Goal: Task Accomplishment & Management: Complete application form

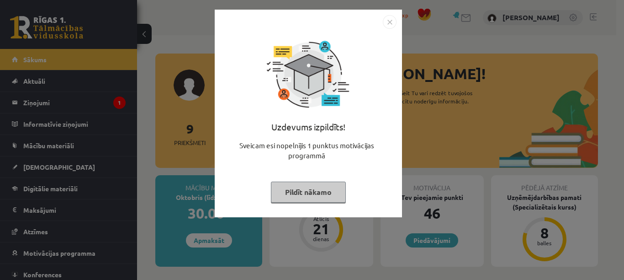
click at [319, 195] on button "Pildīt nākamo" at bounding box center [308, 191] width 75 height 21
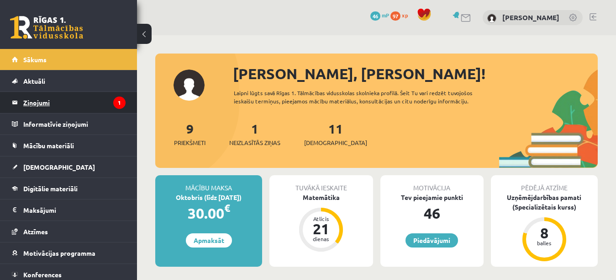
click at [90, 100] on legend "Ziņojumi 1" at bounding box center [74, 102] width 102 height 21
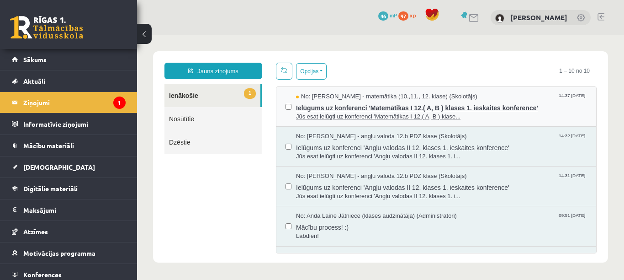
click at [370, 117] on span "Jūs esat ielūgti uz konferenci 'Matemātikas I 12.( A, B ) klase..." at bounding box center [441, 116] width 291 height 9
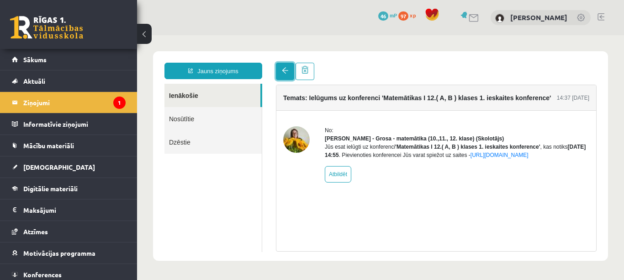
click at [281, 72] on link at bounding box center [285, 71] width 18 height 17
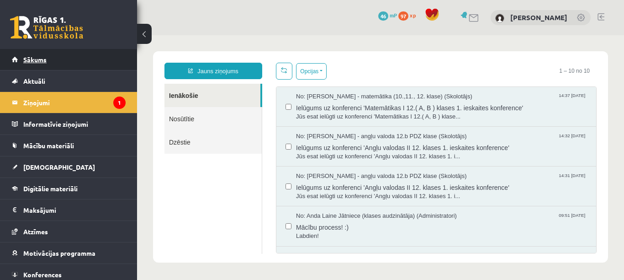
click at [94, 64] on link "Sākums" at bounding box center [69, 59] width 114 height 21
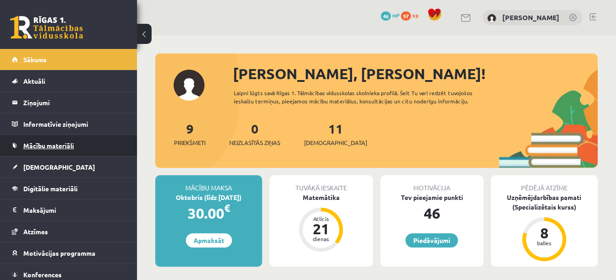
click at [77, 149] on link "Mācību materiāli" at bounding box center [69, 145] width 114 height 21
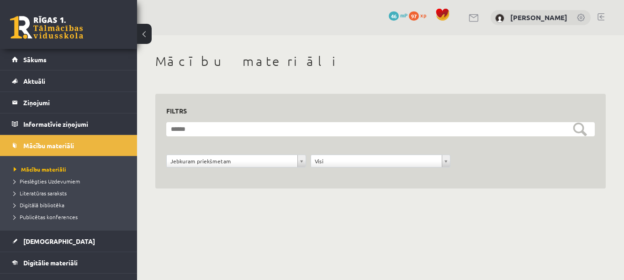
scroll to position [91, 0]
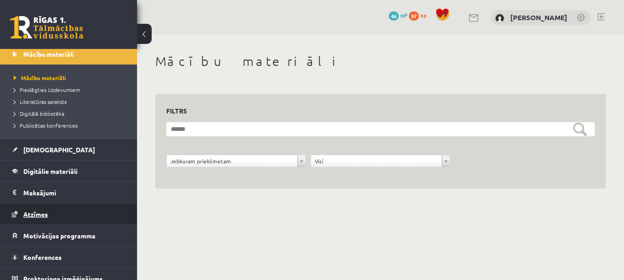
click at [42, 215] on span "Atzīmes" at bounding box center [35, 214] width 25 height 8
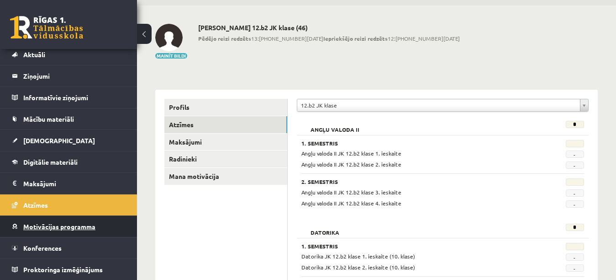
scroll to position [46, 0]
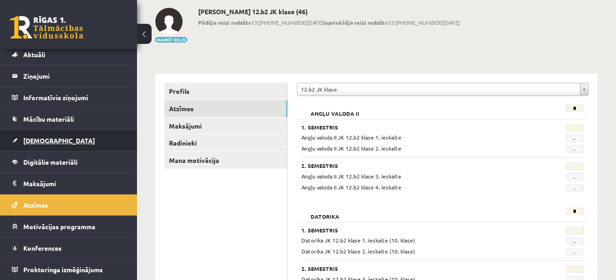
click at [61, 146] on link "[DEMOGRAPHIC_DATA]" at bounding box center [69, 140] width 114 height 21
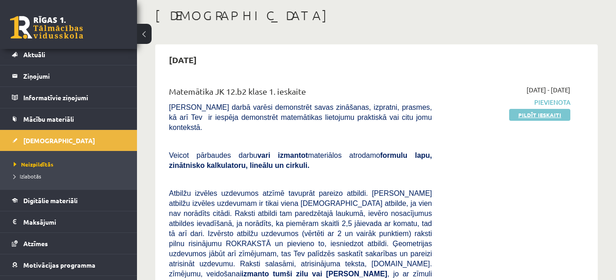
click at [532, 118] on link "Pildīt ieskaiti" at bounding box center [539, 115] width 61 height 12
click at [553, 116] on link "Pildīt ieskaiti" at bounding box center [539, 115] width 61 height 12
click at [542, 117] on link "Pildīt ieskaiti" at bounding box center [539, 115] width 61 height 12
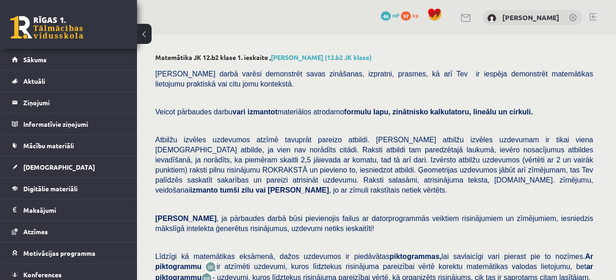
scroll to position [365, 0]
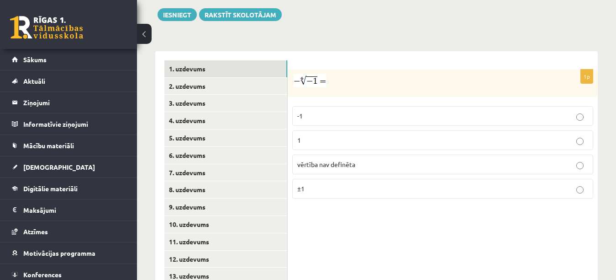
click at [424, 159] on p "vērtība nav definēta" at bounding box center [442, 164] width 291 height 10
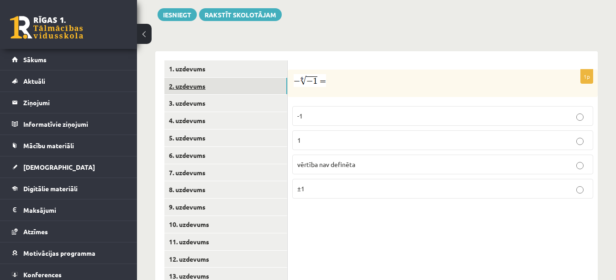
click at [275, 78] on link "2. uzdevums" at bounding box center [225, 86] width 123 height 17
click at [348, 111] on p "x 5 6 x 5 6" at bounding box center [442, 116] width 291 height 11
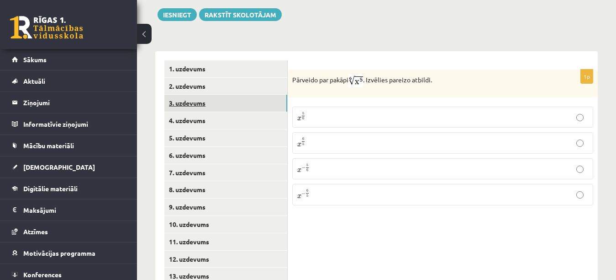
click at [225, 95] on link "3. uzdevums" at bounding box center [225, 103] width 123 height 17
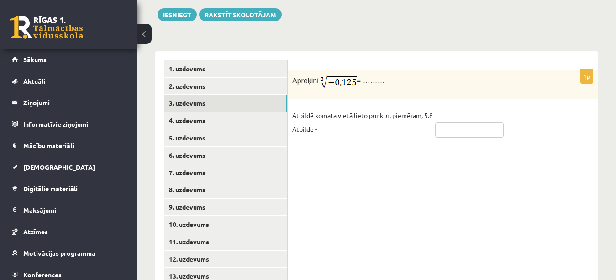
click at [445, 122] on input "text" at bounding box center [469, 130] width 69 height 16
type input "****"
click at [480, 158] on div "1p Aprēķini = ……… Atbildē komata vietā lieto punktu, piemēram, 5.8 Atbilde - **…" at bounding box center [443, 189] width 310 height 277
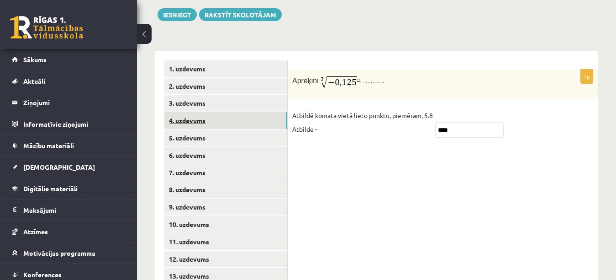
click at [277, 112] on link "4. uzdevums" at bounding box center [225, 120] width 123 height 17
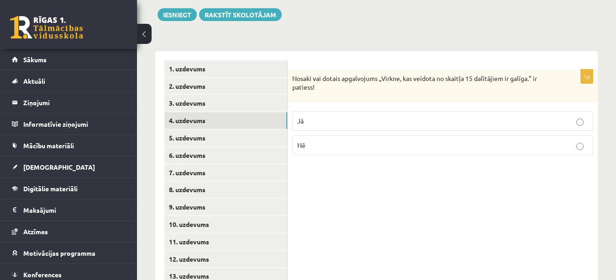
click at [362, 116] on p "Jā" at bounding box center [442, 121] width 291 height 10
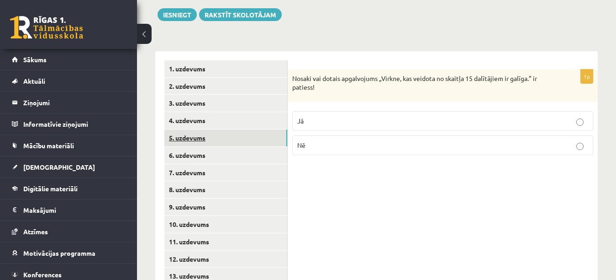
click at [264, 129] on link "5. uzdevums" at bounding box center [225, 137] width 123 height 17
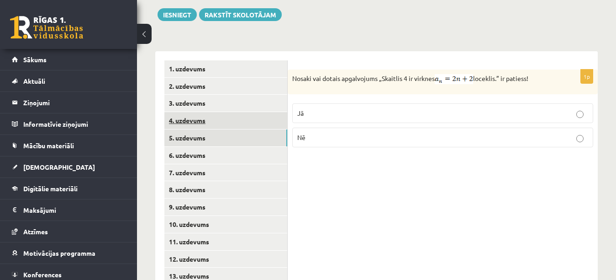
click at [260, 112] on link "4. uzdevums" at bounding box center [225, 120] width 123 height 17
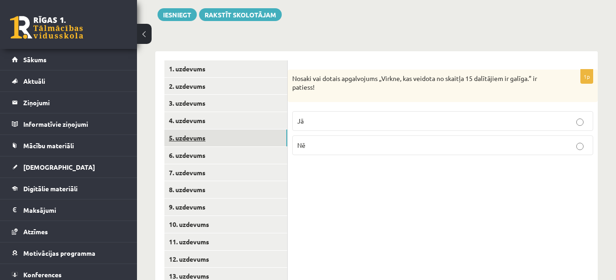
click at [265, 129] on link "5. uzdevums" at bounding box center [225, 137] width 123 height 17
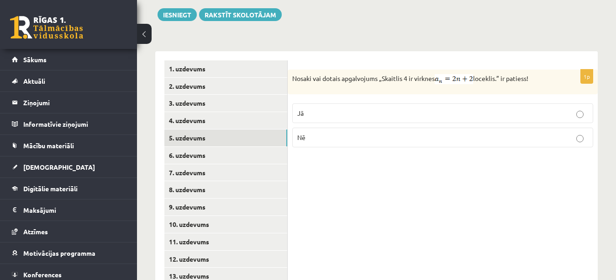
click at [354, 108] on p "Jā" at bounding box center [442, 113] width 291 height 10
click at [256, 147] on link "6. uzdevums" at bounding box center [225, 155] width 123 height 17
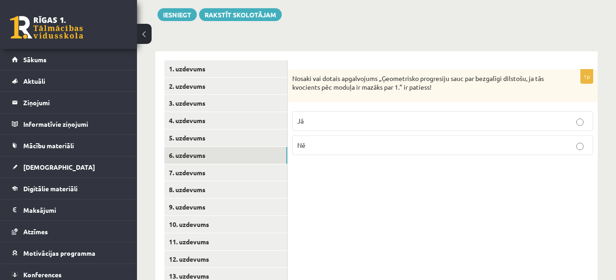
click at [322, 111] on label "Jā" at bounding box center [442, 121] width 301 height 20
click at [275, 164] on link "7. uzdevums" at bounding box center [225, 172] width 123 height 17
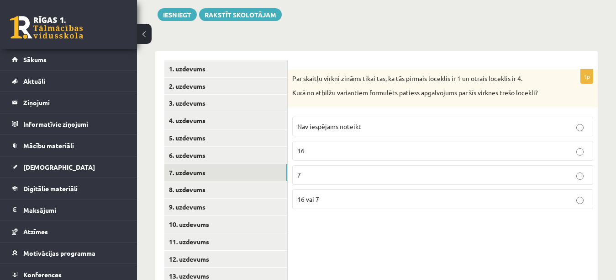
click at [361, 121] on p "Nav iespējams noteikt" at bounding box center [442, 126] width 291 height 10
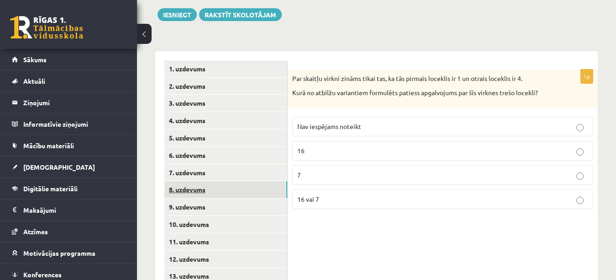
click at [270, 181] on link "8. uzdevums" at bounding box center [225, 189] width 123 height 17
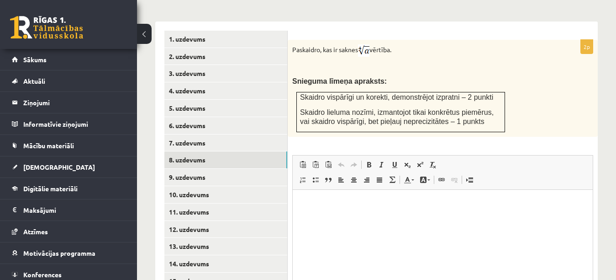
scroll to position [411, 0]
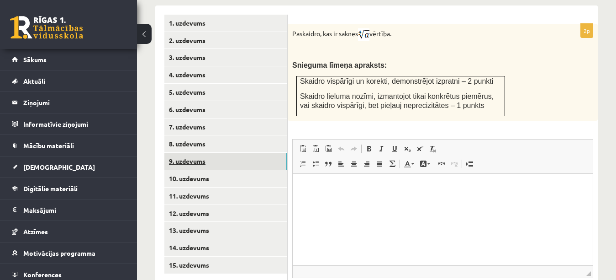
click at [281, 153] on link "9. uzdevums" at bounding box center [225, 161] width 123 height 17
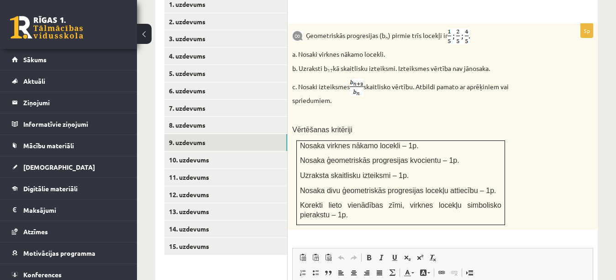
scroll to position [423, 0]
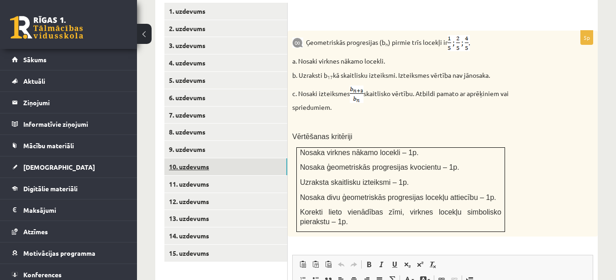
click at [280, 158] on link "10. uzdevums" at bounding box center [225, 166] width 123 height 17
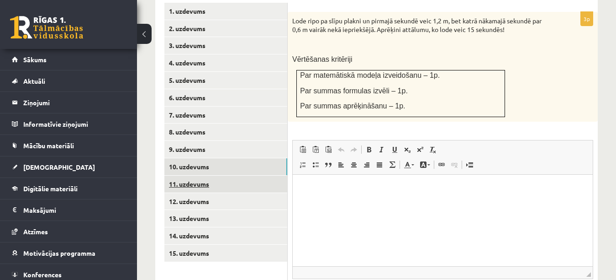
click at [284, 175] on link "11. uzdevums" at bounding box center [225, 183] width 123 height 17
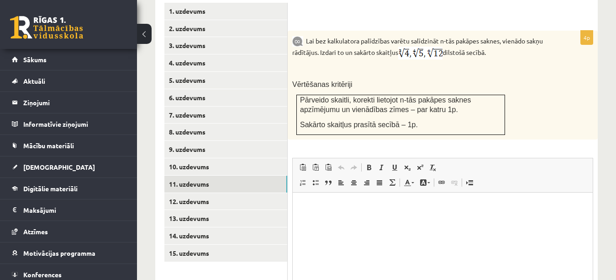
scroll to position [0, 0]
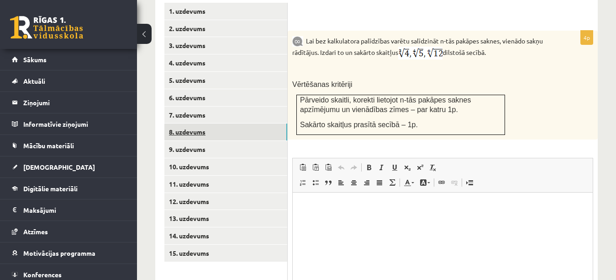
click at [282, 123] on link "8. uzdevums" at bounding box center [225, 131] width 123 height 17
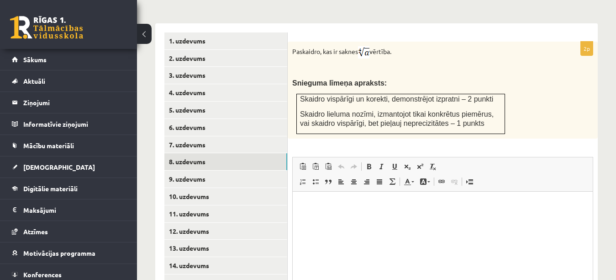
scroll to position [377, 0]
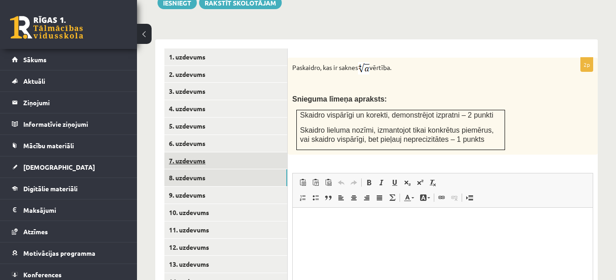
click at [273, 152] on link "7. uzdevums" at bounding box center [225, 160] width 123 height 17
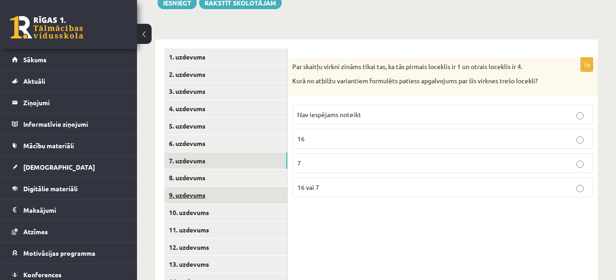
click at [262, 190] on link "9. uzdevums" at bounding box center [225, 194] width 123 height 17
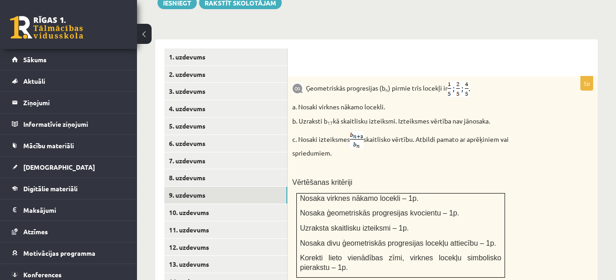
scroll to position [423, 0]
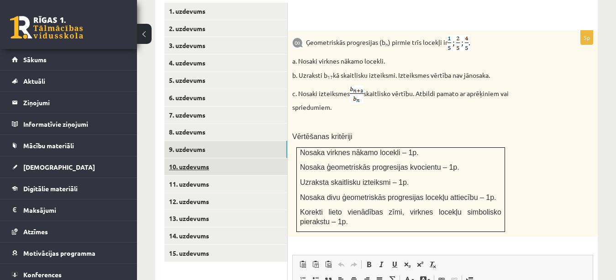
click at [243, 158] on link "10. uzdevums" at bounding box center [225, 166] width 123 height 17
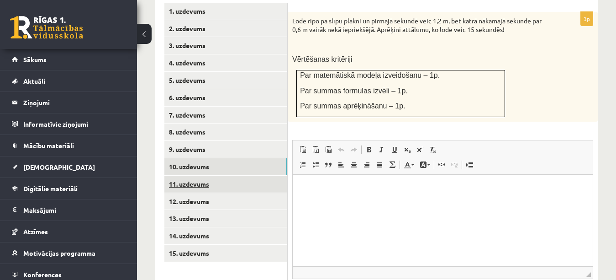
click at [271, 178] on link "11. uzdevums" at bounding box center [225, 183] width 123 height 17
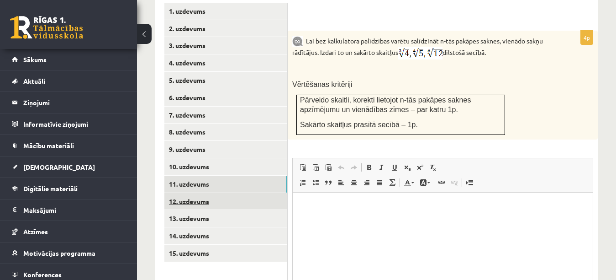
click at [274, 193] on link "12. uzdevums" at bounding box center [225, 201] width 123 height 17
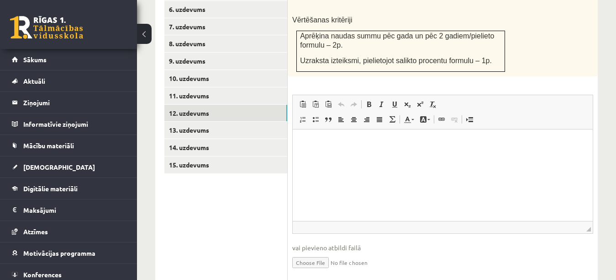
scroll to position [514, 0]
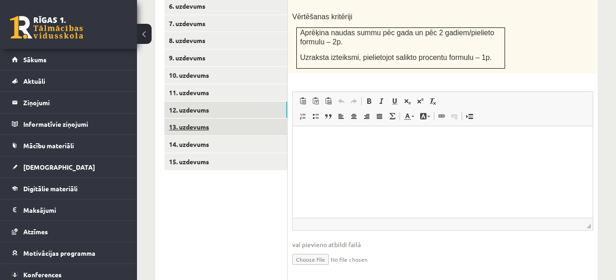
click at [277, 118] on link "13. uzdevums" at bounding box center [225, 126] width 123 height 17
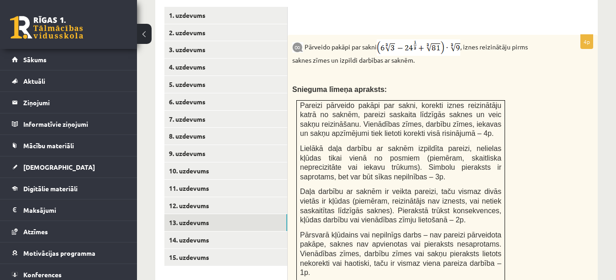
scroll to position [423, 0]
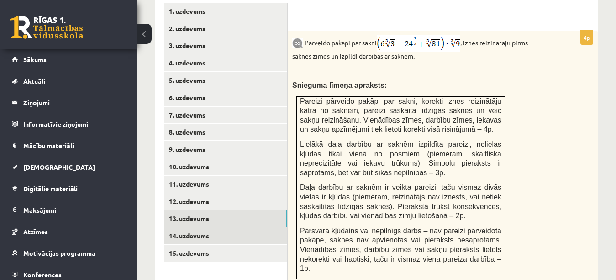
click at [277, 227] on link "14. uzdevums" at bounding box center [225, 235] width 123 height 17
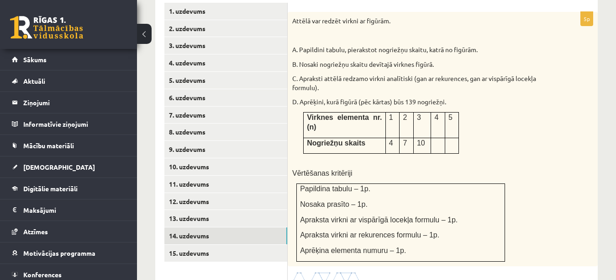
click at [317, 271] on img at bounding box center [326, 276] width 69 height 11
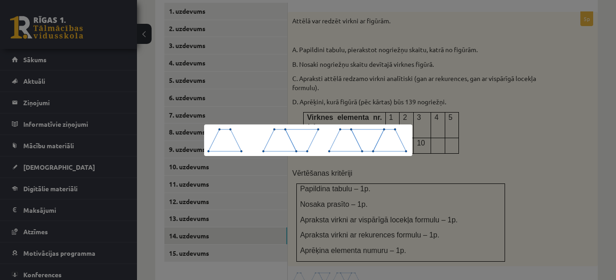
click at [272, 245] on div at bounding box center [308, 140] width 616 height 280
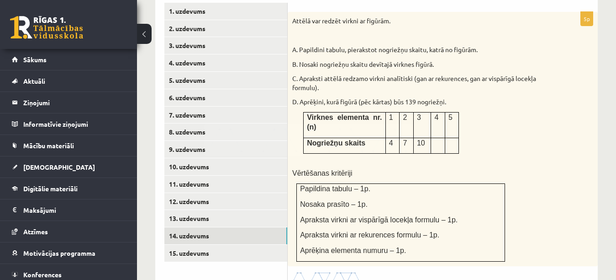
click at [272, 245] on link "15. uzdevums" at bounding box center [225, 252] width 123 height 17
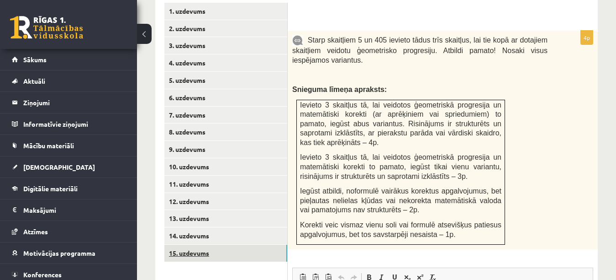
scroll to position [0, 0]
click at [247, 210] on link "13. uzdevums" at bounding box center [225, 218] width 123 height 17
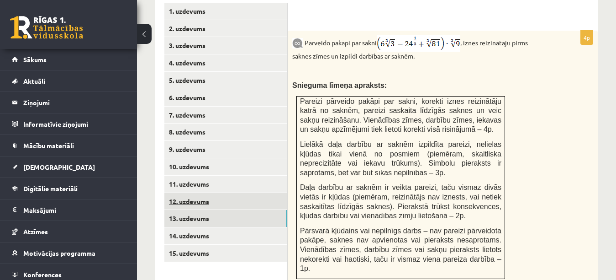
click at [252, 195] on link "12. uzdevums" at bounding box center [225, 201] width 123 height 17
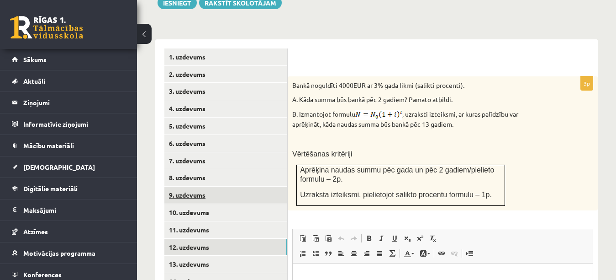
click at [233, 186] on link "9. uzdevums" at bounding box center [225, 194] width 123 height 17
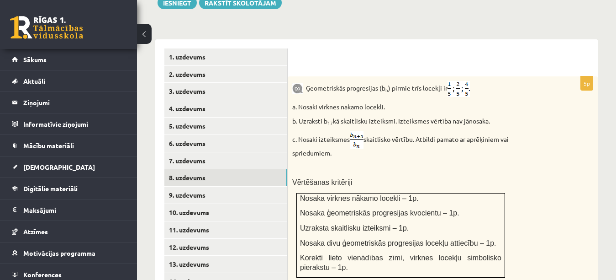
click at [239, 172] on link "8. uzdevums" at bounding box center [225, 177] width 123 height 17
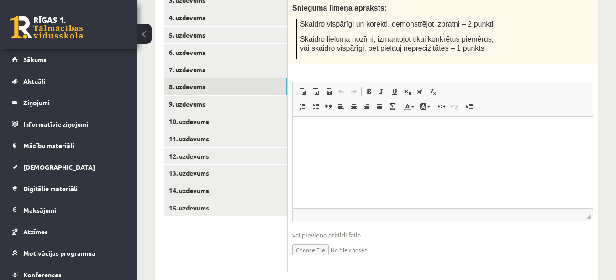
scroll to position [469, 0]
click at [448, 130] on p "Bagātinātā teksta redaktors, wiswyg-editor-user-answer-47024947286400" at bounding box center [443, 130] width 282 height 10
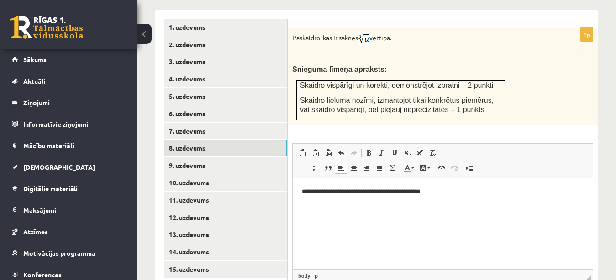
scroll to position [423, 0]
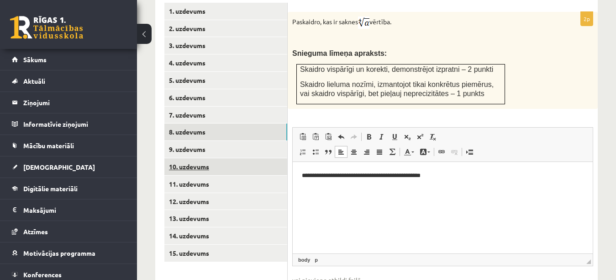
click at [243, 158] on link "10. uzdevums" at bounding box center [225, 166] width 123 height 17
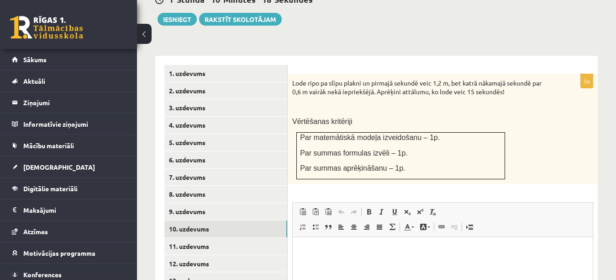
scroll to position [377, 0]
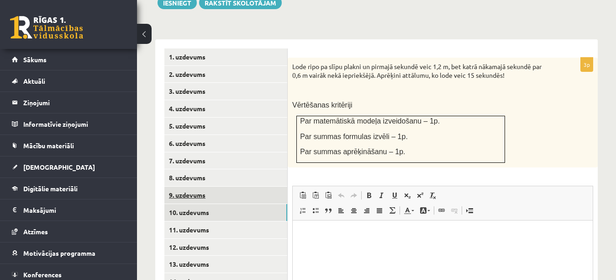
click at [251, 186] on link "9. uzdevums" at bounding box center [225, 194] width 123 height 17
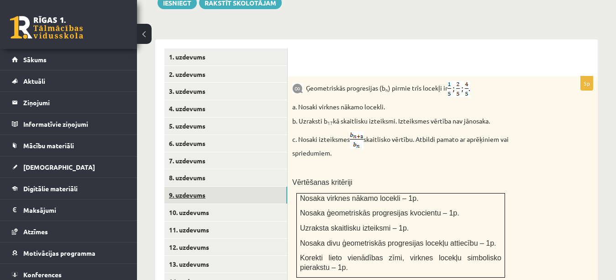
scroll to position [0, 0]
click at [257, 169] on link "8. uzdevums" at bounding box center [225, 177] width 123 height 17
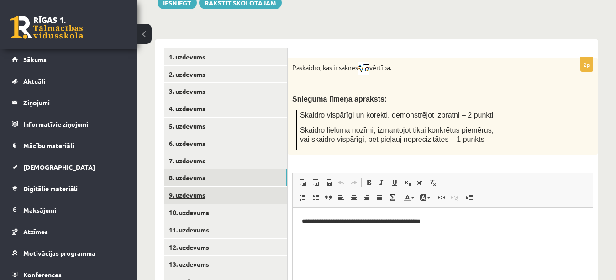
click at [258, 186] on link "9. uzdevums" at bounding box center [225, 194] width 123 height 17
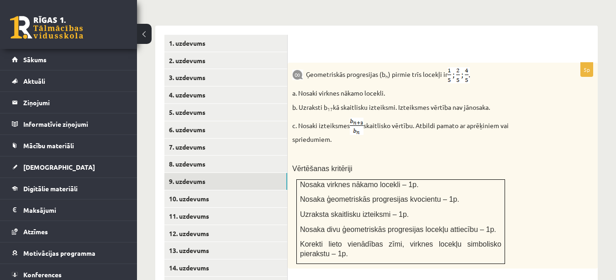
scroll to position [423, 0]
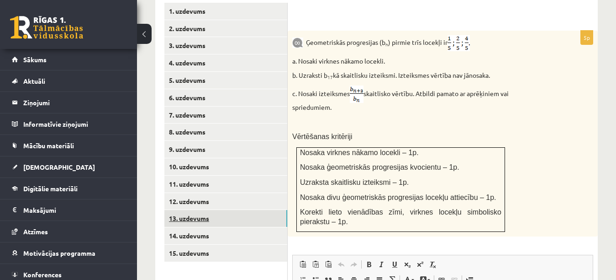
click at [244, 214] on link "13. uzdevums" at bounding box center [225, 218] width 123 height 17
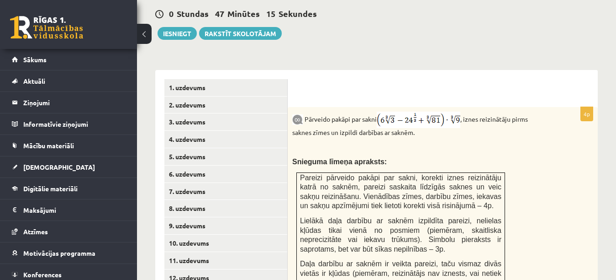
scroll to position [332, 0]
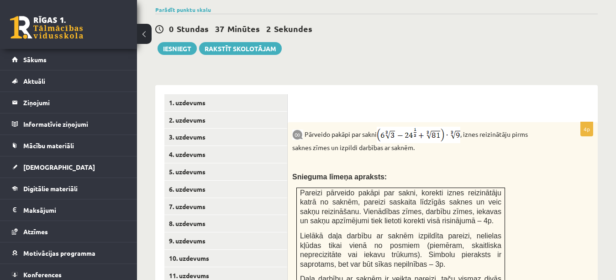
click at [547, 131] on p "Pārveido pakāpi par sakni , iznes reizinātāju pirms saknes zīmes un izpildi dar…" at bounding box center [419, 140] width 255 height 26
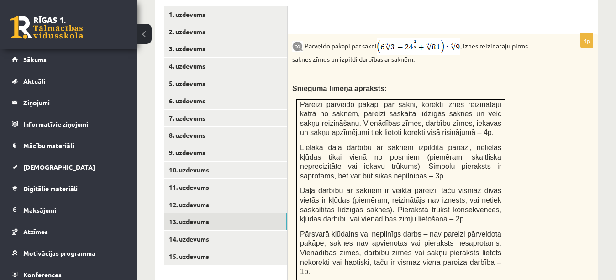
scroll to position [423, 0]
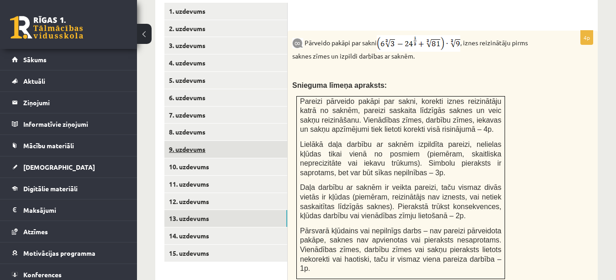
click at [261, 143] on link "9. uzdevums" at bounding box center [225, 149] width 123 height 17
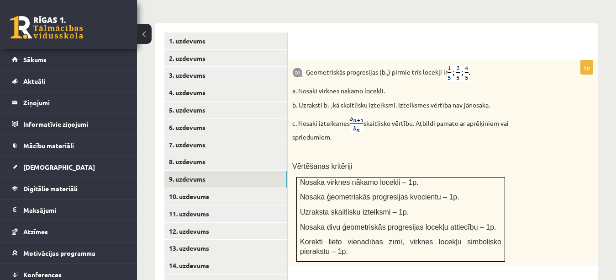
scroll to position [377, 0]
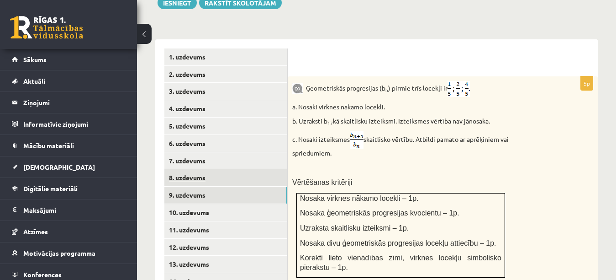
click at [276, 169] on link "8. uzdevums" at bounding box center [225, 177] width 123 height 17
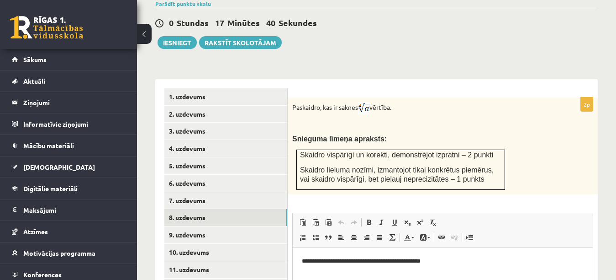
scroll to position [423, 0]
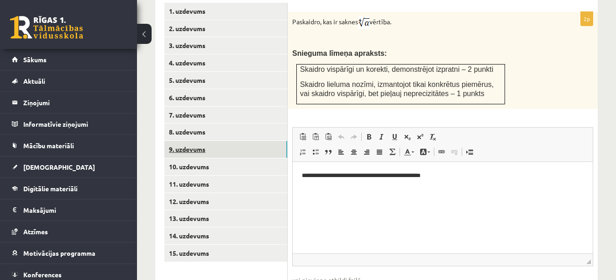
click at [263, 141] on link "9. uzdevums" at bounding box center [225, 149] width 123 height 17
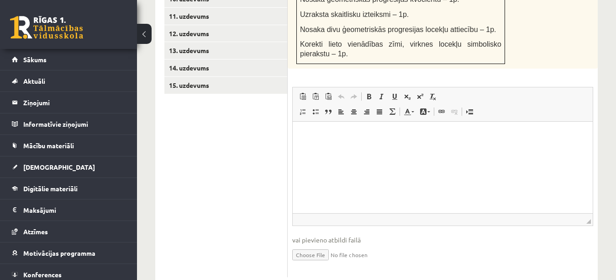
scroll to position [606, 0]
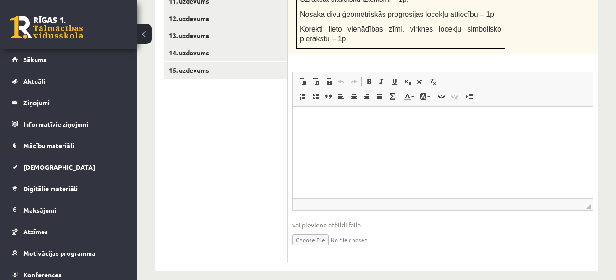
click at [324, 229] on input "file" at bounding box center [442, 238] width 301 height 19
type input "**********"
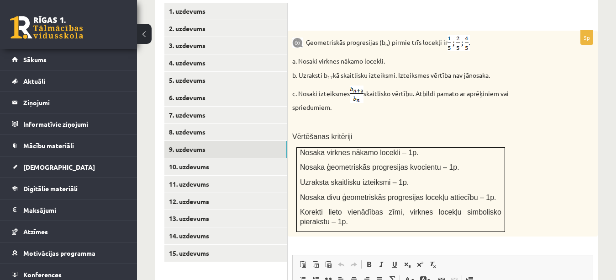
scroll to position [469, 0]
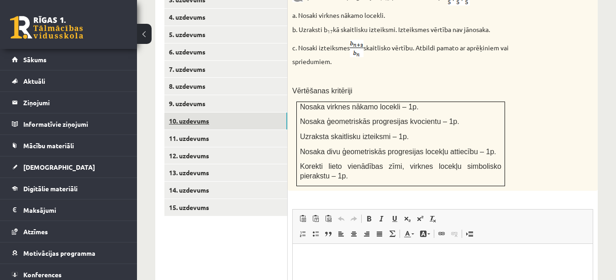
click at [270, 112] on link "10. uzdevums" at bounding box center [225, 120] width 123 height 17
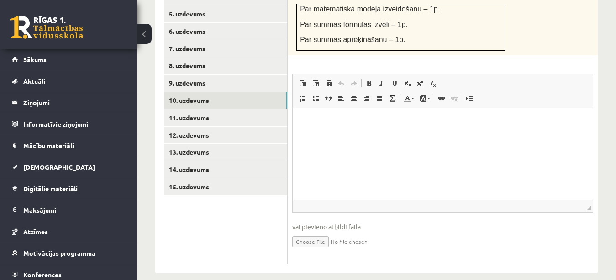
scroll to position [491, 0]
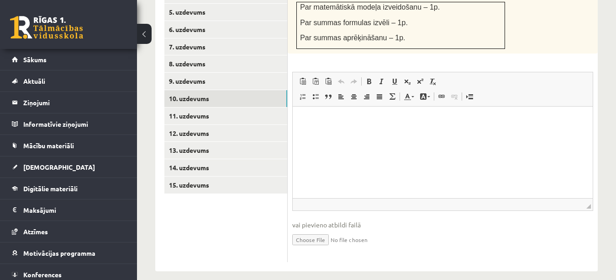
click at [329, 231] on input "file" at bounding box center [442, 238] width 301 height 19
type input "**********"
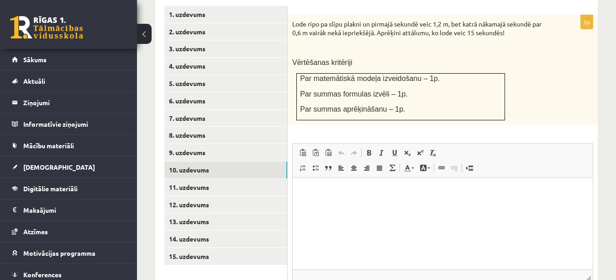
scroll to position [445, 0]
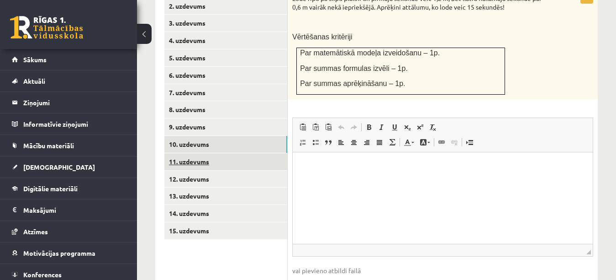
click at [261, 155] on link "11. uzdevums" at bounding box center [225, 161] width 123 height 17
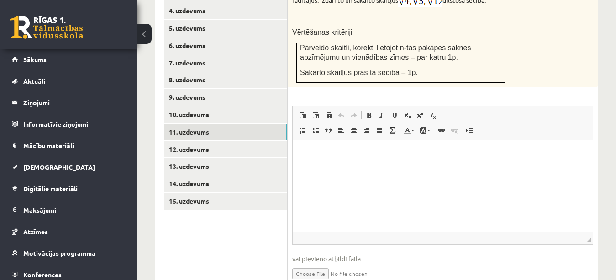
scroll to position [491, 0]
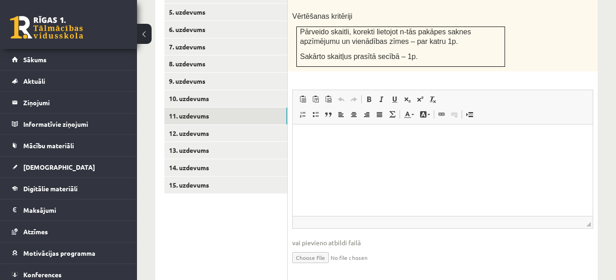
click at [330, 248] on input "file" at bounding box center [442, 256] width 301 height 19
type input "**********"
click at [241, 125] on link "12. uzdevums" at bounding box center [225, 133] width 123 height 17
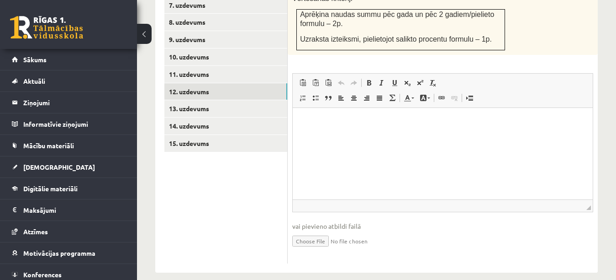
scroll to position [534, 0]
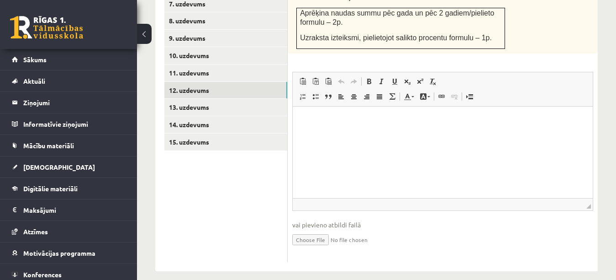
click at [322, 230] on input "file" at bounding box center [442, 238] width 301 height 19
type input "**********"
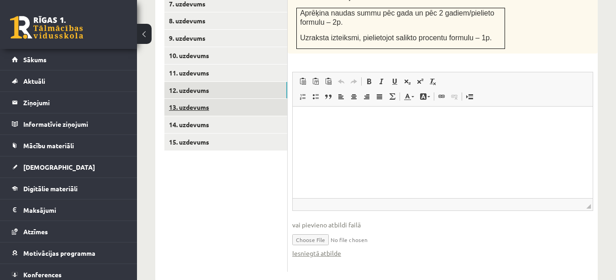
click at [246, 100] on link "13. uzdevums" at bounding box center [225, 107] width 123 height 17
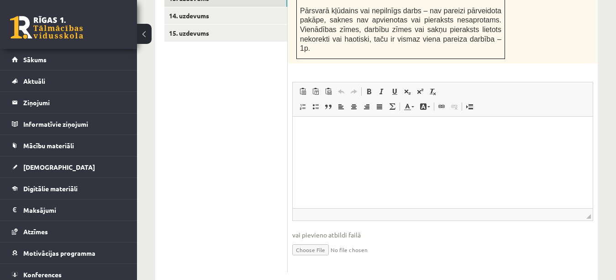
scroll to position [643, 0]
click at [319, 239] on input "file" at bounding box center [442, 248] width 301 height 19
type input "**********"
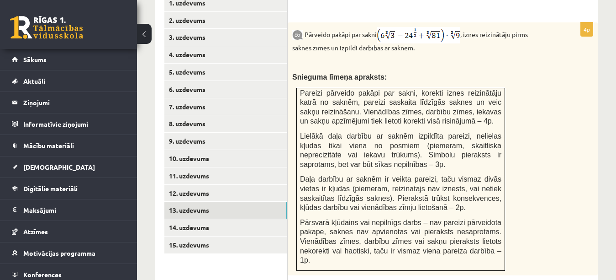
scroll to position [415, 0]
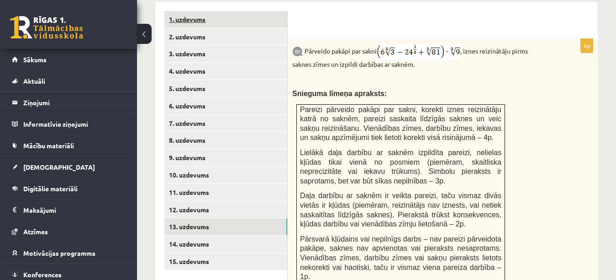
click at [209, 12] on link "1. uzdevums" at bounding box center [225, 19] width 123 height 17
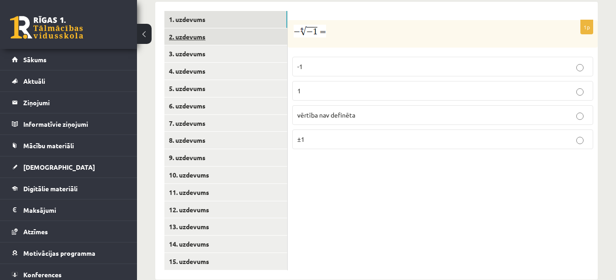
click at [224, 32] on link "2. uzdevums" at bounding box center [225, 36] width 123 height 17
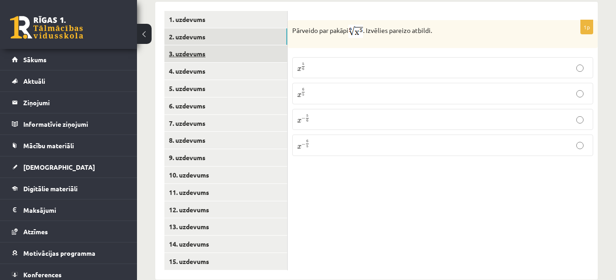
click at [222, 45] on link "3. uzdevums" at bounding box center [225, 53] width 123 height 17
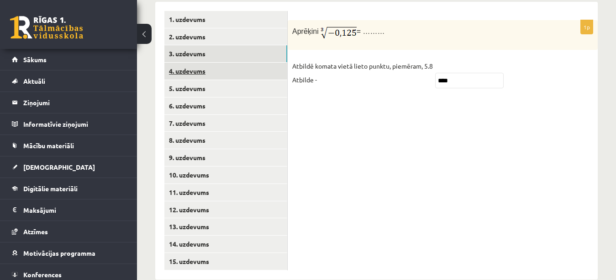
click at [231, 64] on link "4. uzdevums" at bounding box center [225, 71] width 123 height 17
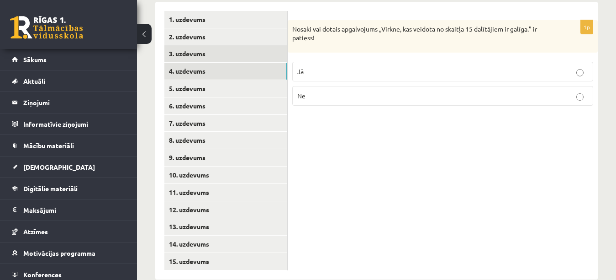
click at [222, 46] on link "3. uzdevums" at bounding box center [225, 53] width 123 height 17
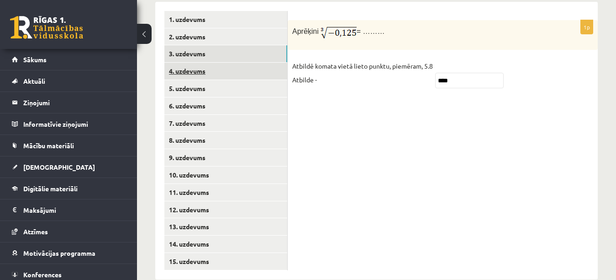
click at [225, 63] on link "4. uzdevums" at bounding box center [225, 71] width 123 height 17
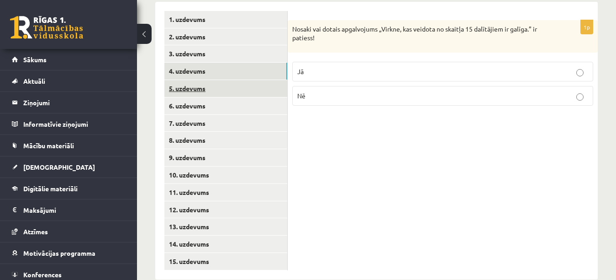
click at [241, 80] on link "5. uzdevums" at bounding box center [225, 88] width 123 height 17
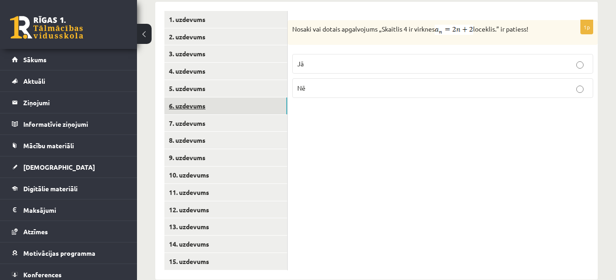
click at [243, 97] on link "6. uzdevums" at bounding box center [225, 105] width 123 height 17
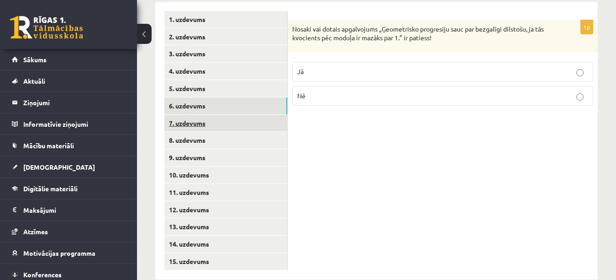
click at [248, 115] on link "7. uzdevums" at bounding box center [225, 123] width 123 height 17
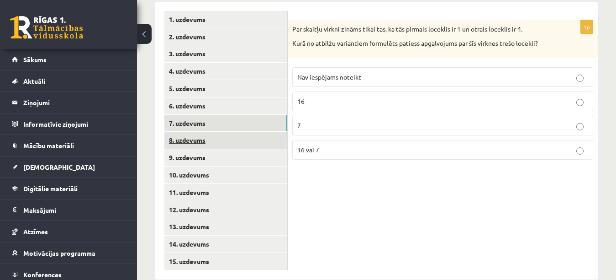
click at [258, 132] on link "8. uzdevums" at bounding box center [225, 140] width 123 height 17
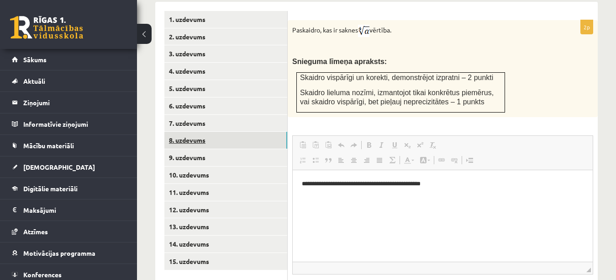
scroll to position [0, 0]
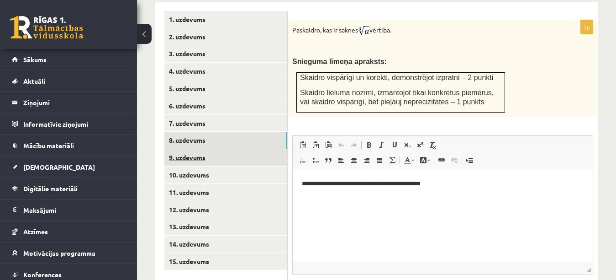
click at [258, 149] on link "9. uzdevums" at bounding box center [225, 157] width 123 height 17
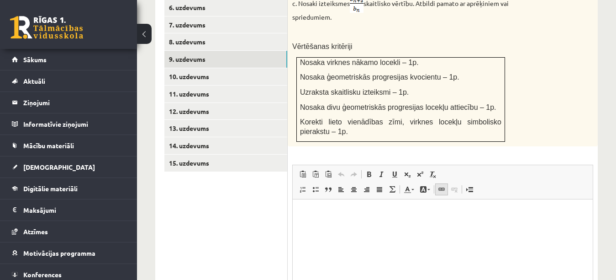
scroll to position [478, 0]
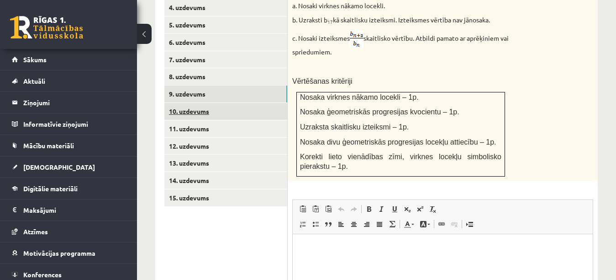
click at [270, 103] on link "10. uzdevums" at bounding box center [225, 111] width 123 height 17
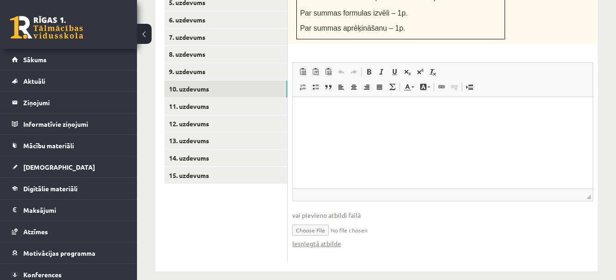
scroll to position [455, 0]
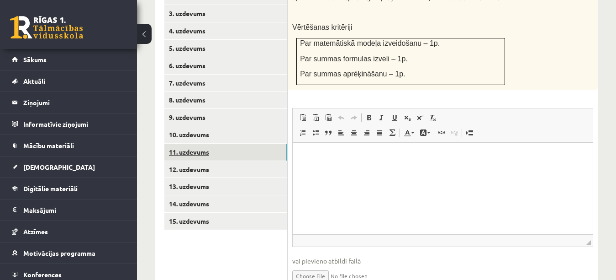
click at [258, 143] on link "11. uzdevums" at bounding box center [225, 151] width 123 height 17
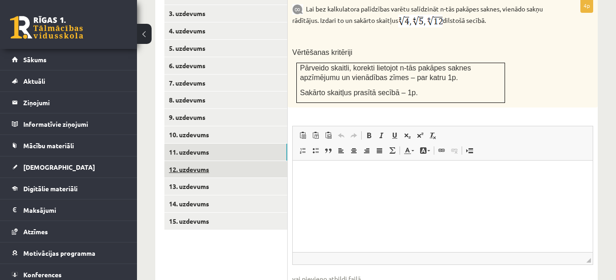
click at [245, 161] on link "12. uzdevums" at bounding box center [225, 169] width 123 height 17
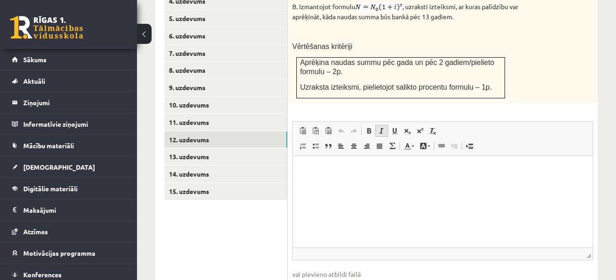
scroll to position [501, 0]
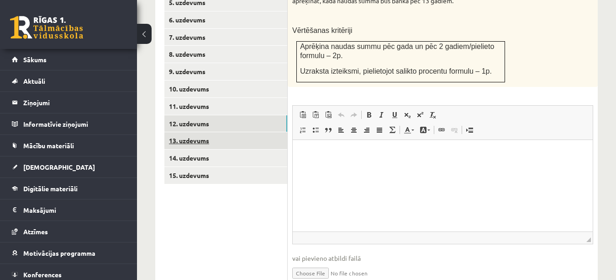
click at [252, 132] on link "13. uzdevums" at bounding box center [225, 140] width 123 height 17
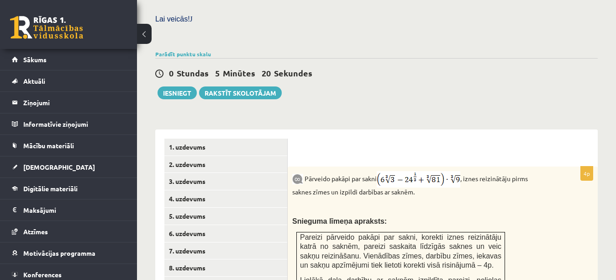
scroll to position [242, 0]
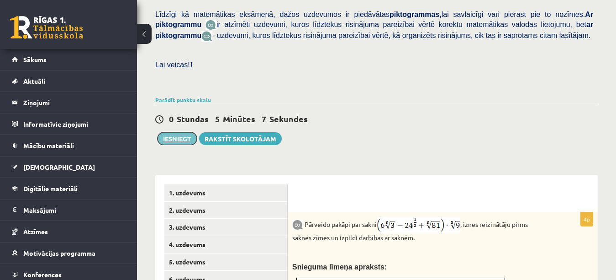
click at [178, 132] on button "Iesniegt" at bounding box center [177, 138] width 39 height 13
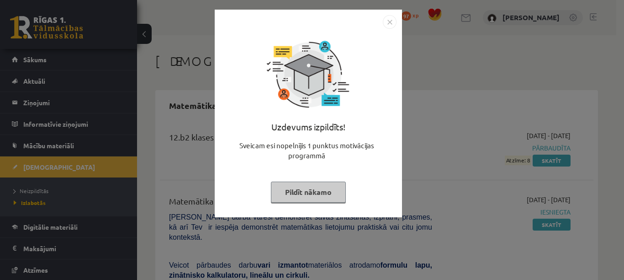
click at [335, 191] on button "Pildīt nākamo" at bounding box center [308, 191] width 75 height 21
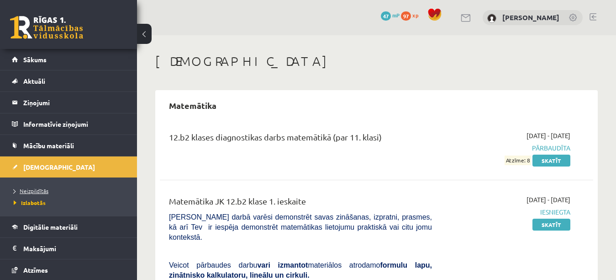
click at [44, 190] on span "Neizpildītās" at bounding box center [31, 190] width 35 height 7
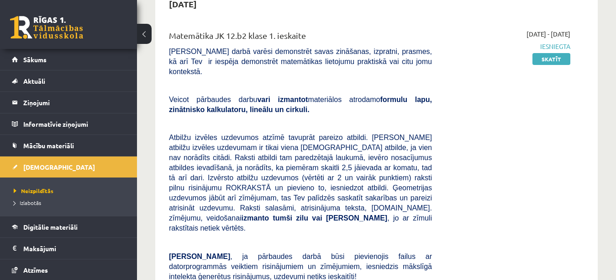
scroll to position [46, 0]
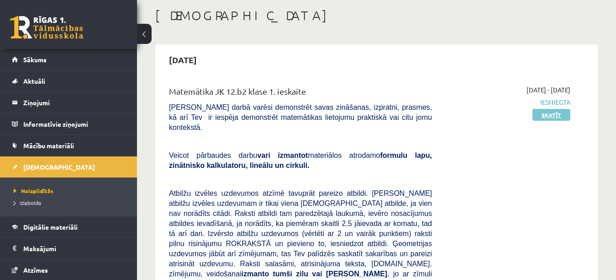
click at [560, 115] on link "Skatīt" at bounding box center [552, 115] width 38 height 12
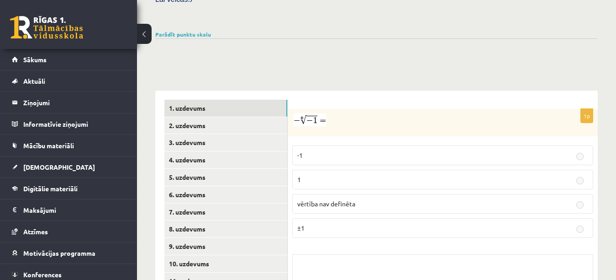
scroll to position [365, 0]
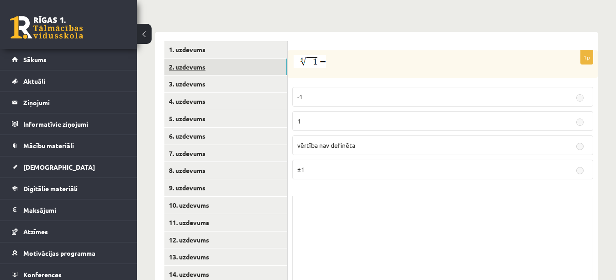
click at [230, 60] on link "2. uzdevums" at bounding box center [225, 66] width 123 height 17
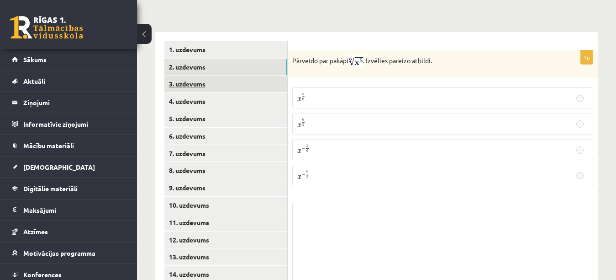
click at [238, 75] on link "3. uzdevums" at bounding box center [225, 83] width 123 height 17
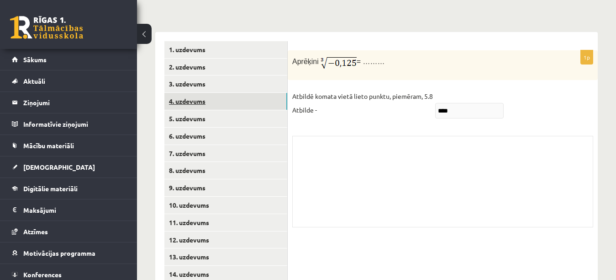
click at [244, 93] on link "4. uzdevums" at bounding box center [225, 101] width 123 height 17
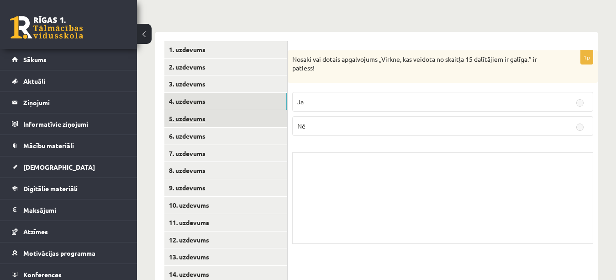
click at [244, 111] on link "5. uzdevums" at bounding box center [225, 118] width 123 height 17
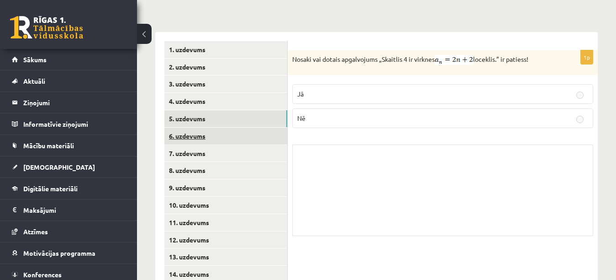
click at [244, 127] on link "6. uzdevums" at bounding box center [225, 135] width 123 height 17
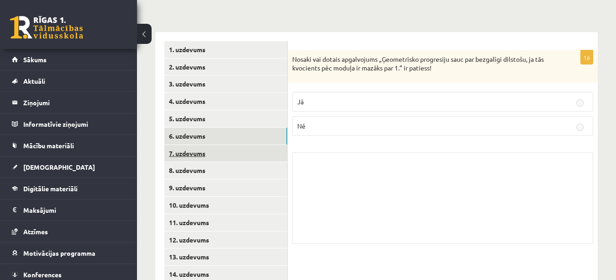
click at [247, 148] on link "7. uzdevums" at bounding box center [225, 153] width 123 height 17
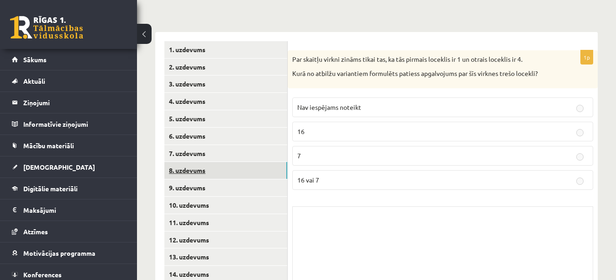
click at [248, 162] on link "8. uzdevums" at bounding box center [225, 170] width 123 height 17
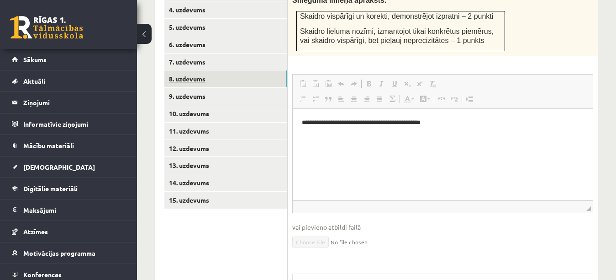
scroll to position [411, 0]
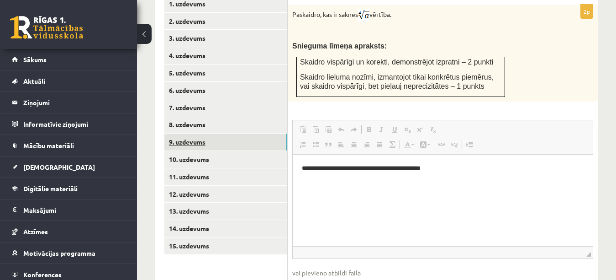
click at [249, 133] on link "9. uzdevums" at bounding box center [225, 141] width 123 height 17
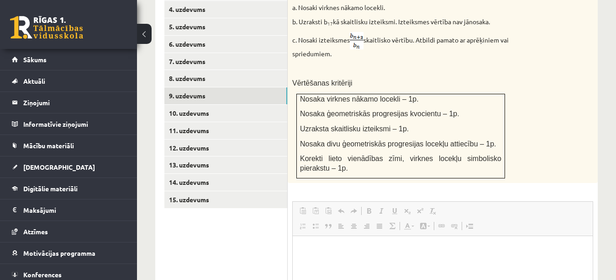
scroll to position [457, 0]
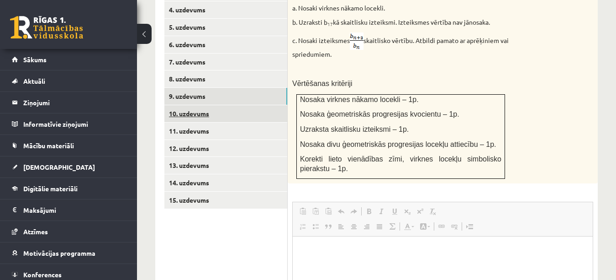
click at [253, 105] on link "10. uzdevums" at bounding box center [225, 113] width 123 height 17
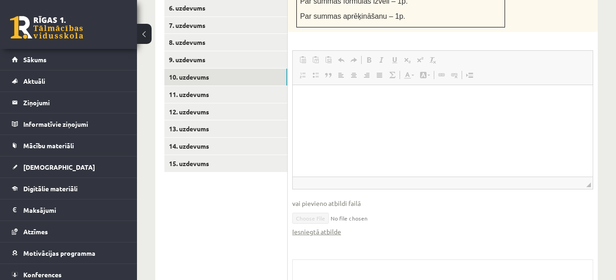
scroll to position [502, 0]
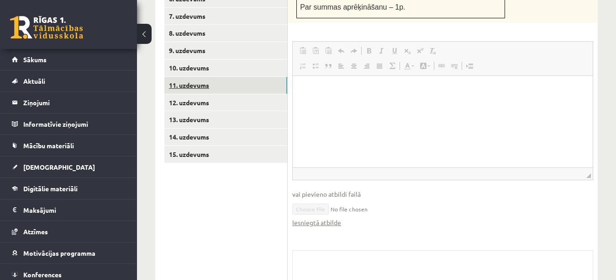
click at [232, 77] on link "11. uzdevums" at bounding box center [225, 85] width 123 height 17
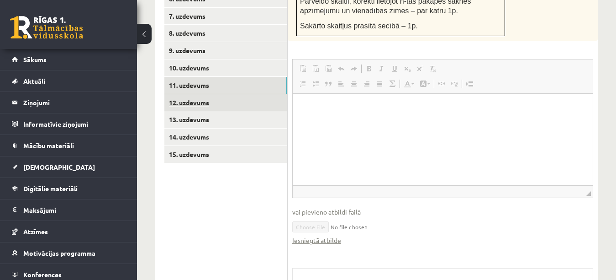
scroll to position [0, 0]
click at [236, 94] on link "12. uzdevums" at bounding box center [225, 102] width 123 height 17
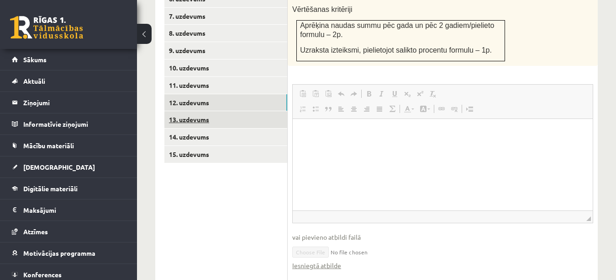
click at [240, 112] on link "13. uzdevums" at bounding box center [225, 119] width 123 height 17
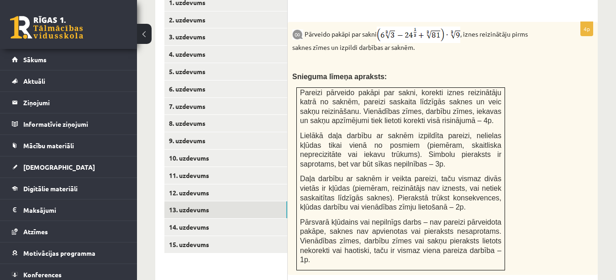
scroll to position [320, 0]
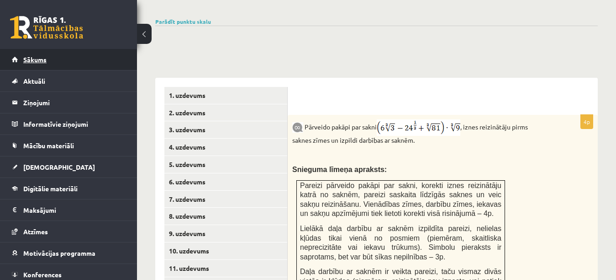
click at [69, 62] on link "Sākums" at bounding box center [69, 59] width 114 height 21
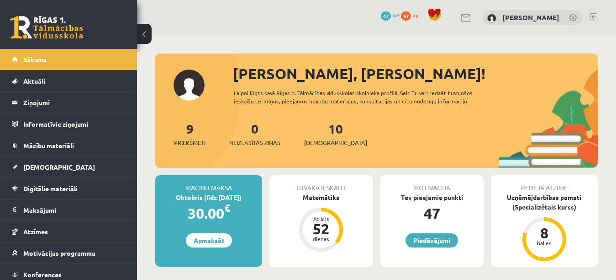
click at [594, 16] on link at bounding box center [593, 16] width 7 height 7
